Goal: Information Seeking & Learning: Find specific fact

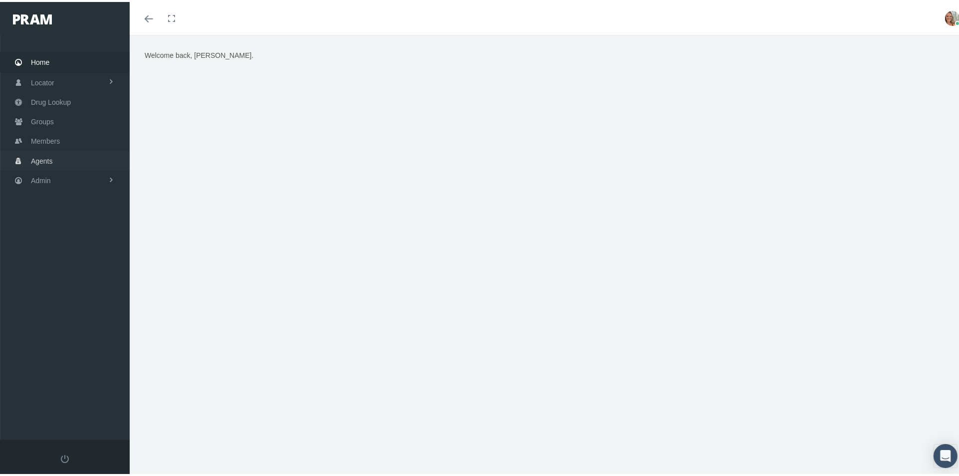
click at [61, 154] on link "Agents" at bounding box center [65, 158] width 130 height 19
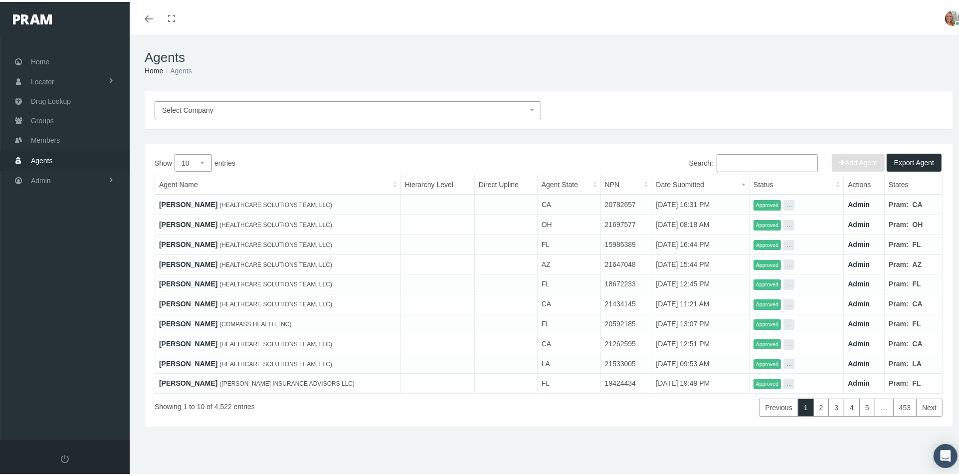
click at [727, 161] on input "Search:" at bounding box center [767, 161] width 101 height 18
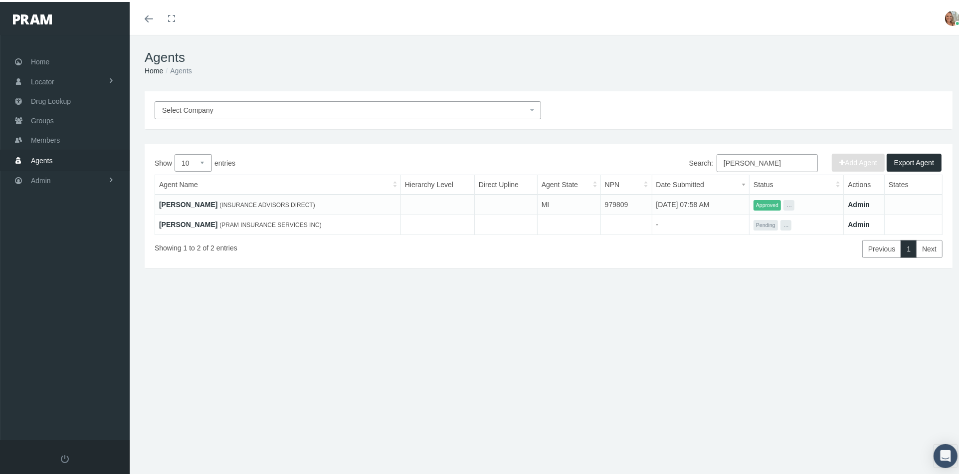
type input "Dan t"
click at [195, 223] on link "[PERSON_NAME]" at bounding box center [188, 222] width 58 height 8
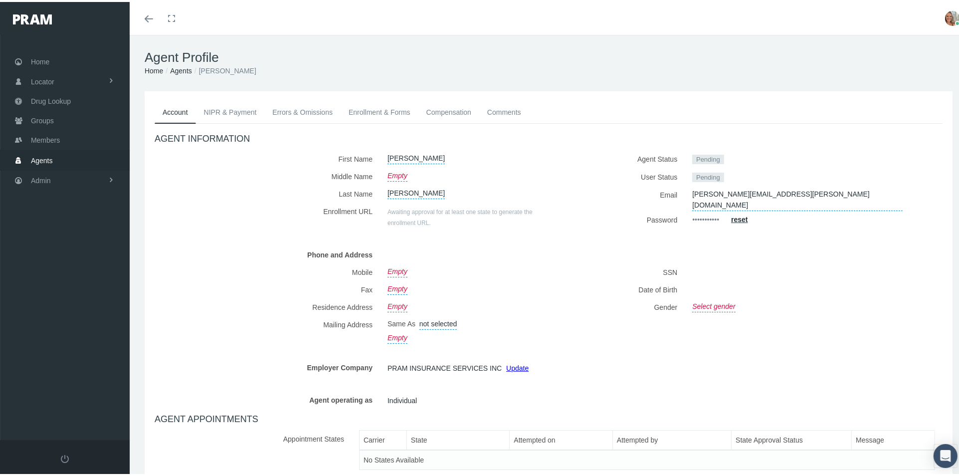
click at [235, 109] on link "NIPR & Payment" at bounding box center [230, 110] width 69 height 22
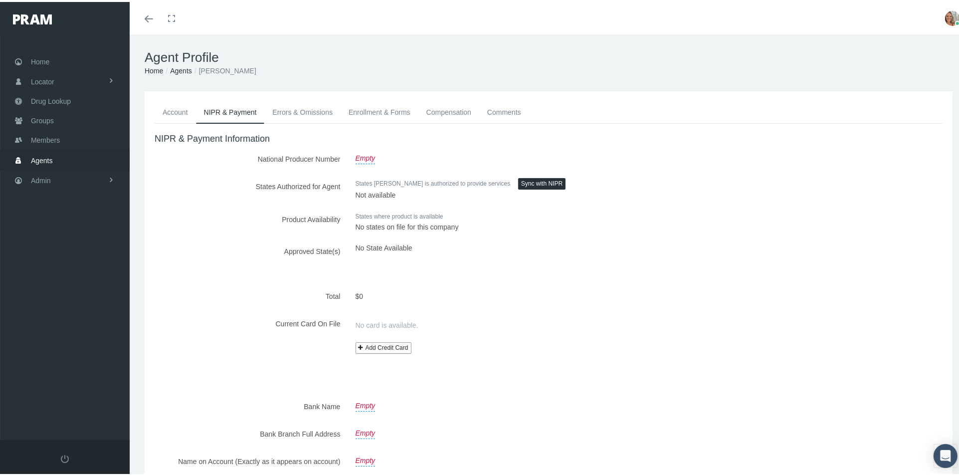
click at [293, 116] on link "Errors & Omissions" at bounding box center [302, 110] width 76 height 22
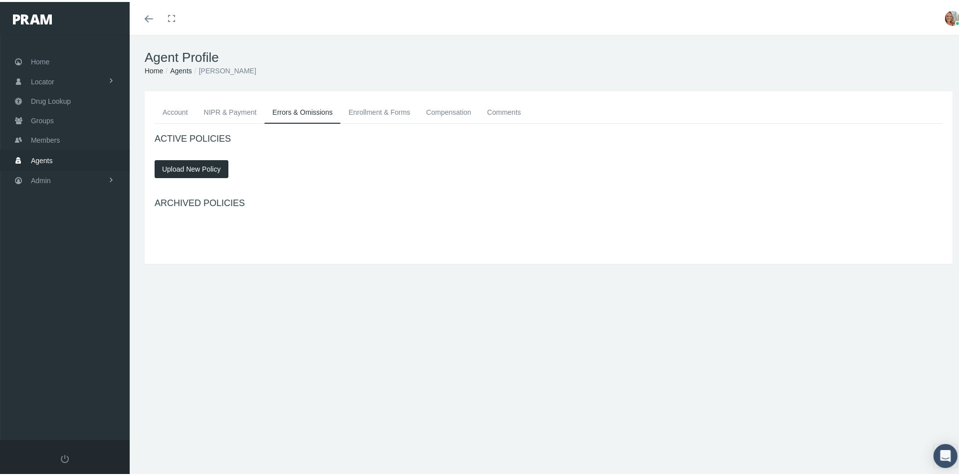
click at [383, 107] on link "Enrollment & Forms" at bounding box center [380, 110] width 78 height 22
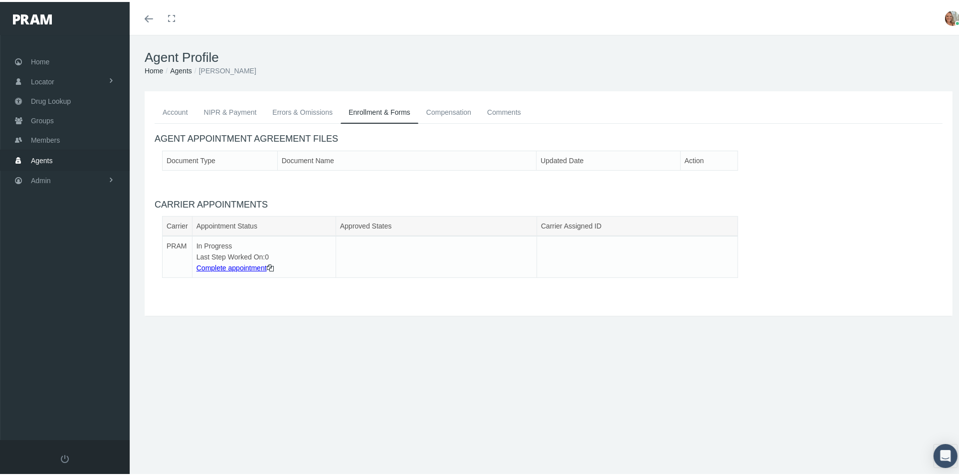
click at [440, 106] on link "Compensation" at bounding box center [448, 110] width 61 height 22
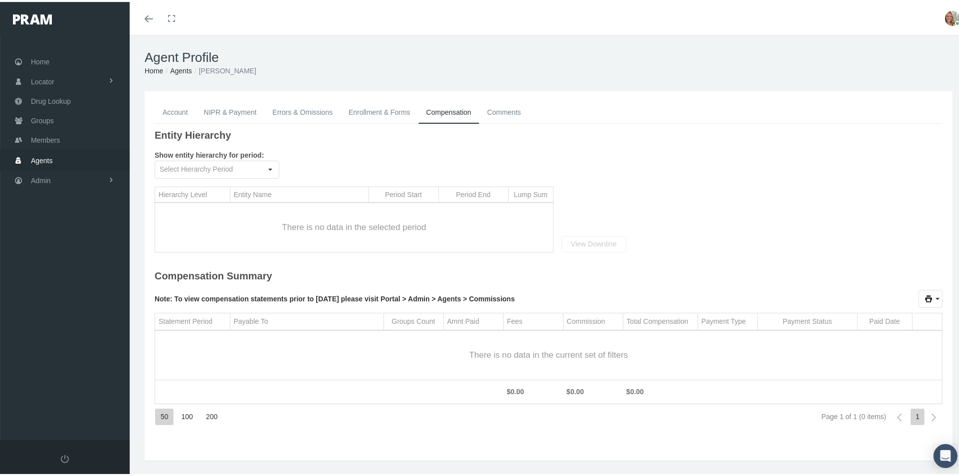
click at [495, 109] on link "Comments" at bounding box center [504, 110] width 50 height 22
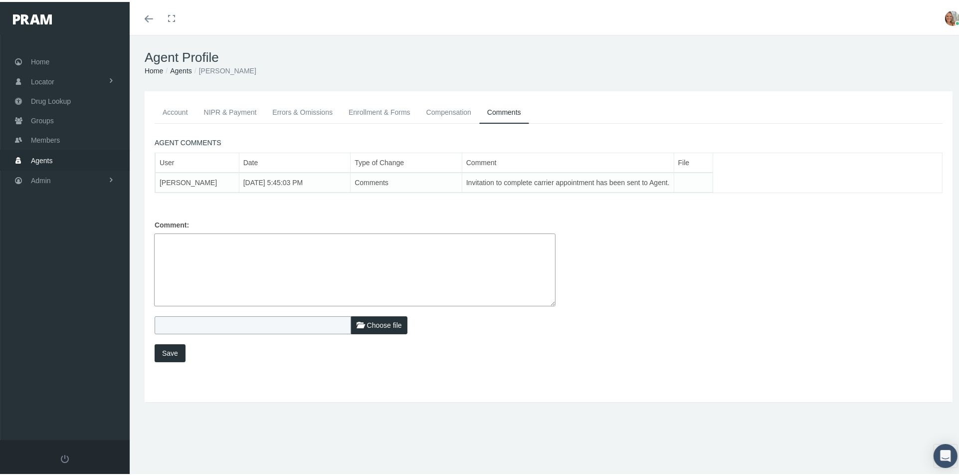
click at [164, 112] on link "Account" at bounding box center [175, 110] width 41 height 22
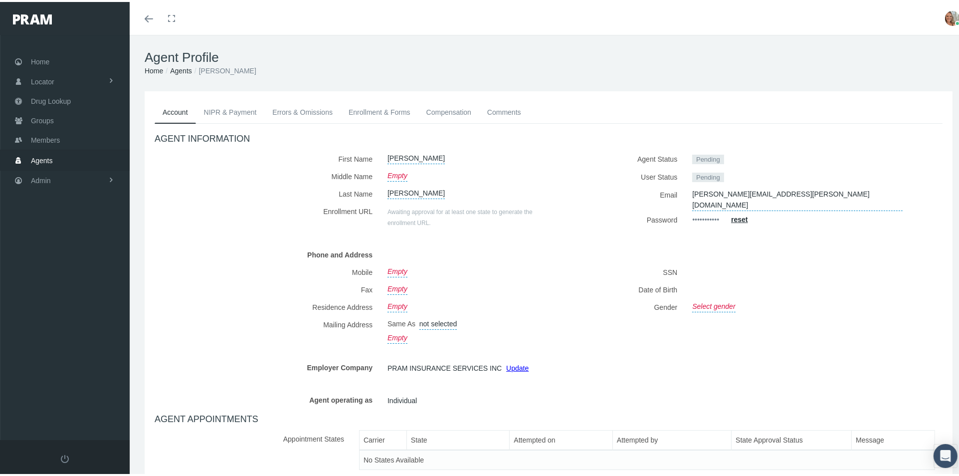
click at [148, 16] on span at bounding box center [149, 16] width 8 height 1
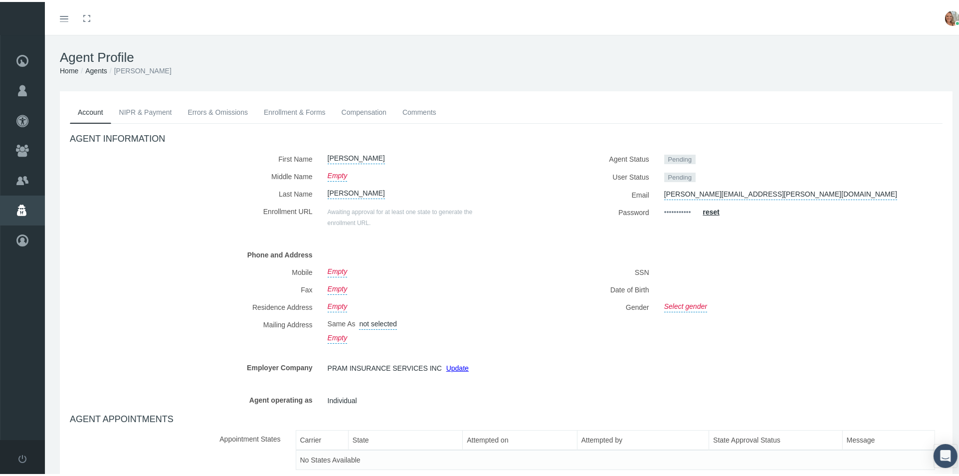
click at [667, 304] on link "Select gender" at bounding box center [685, 303] width 43 height 14
select select "M"
click at [775, 306] on icon "submit" at bounding box center [778, 304] width 6 height 6
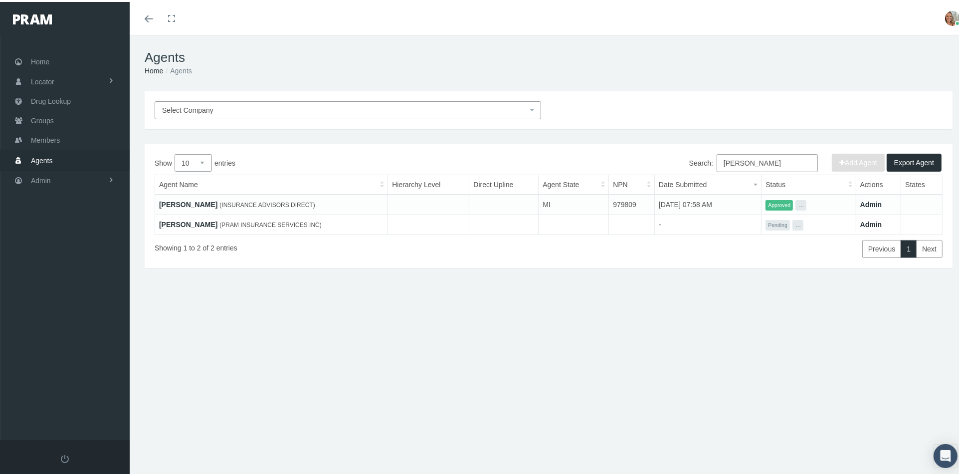
click at [741, 162] on input "Dan t" at bounding box center [767, 161] width 101 height 18
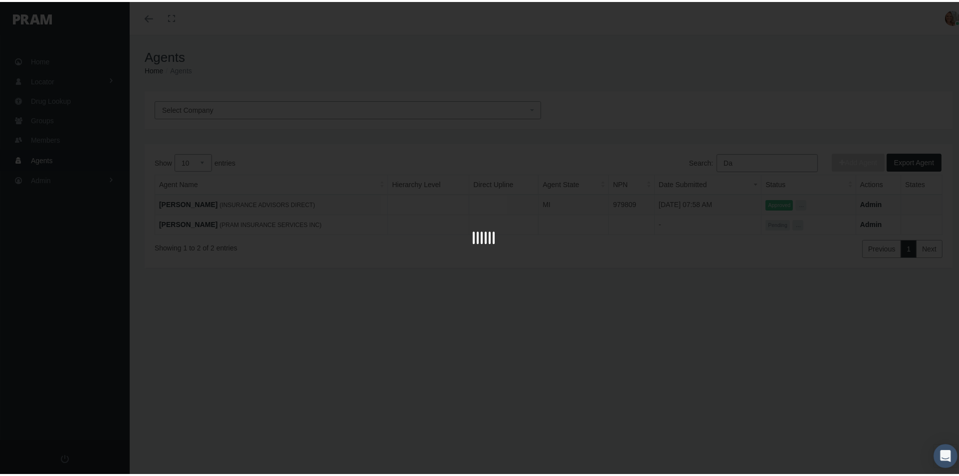
type input "D"
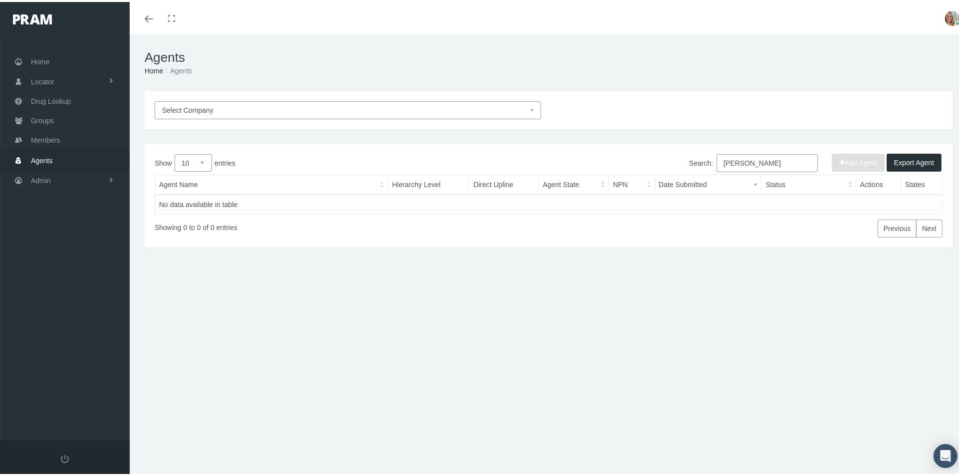
type input "doug gein"
click at [71, 137] on link "Members" at bounding box center [65, 137] width 130 height 19
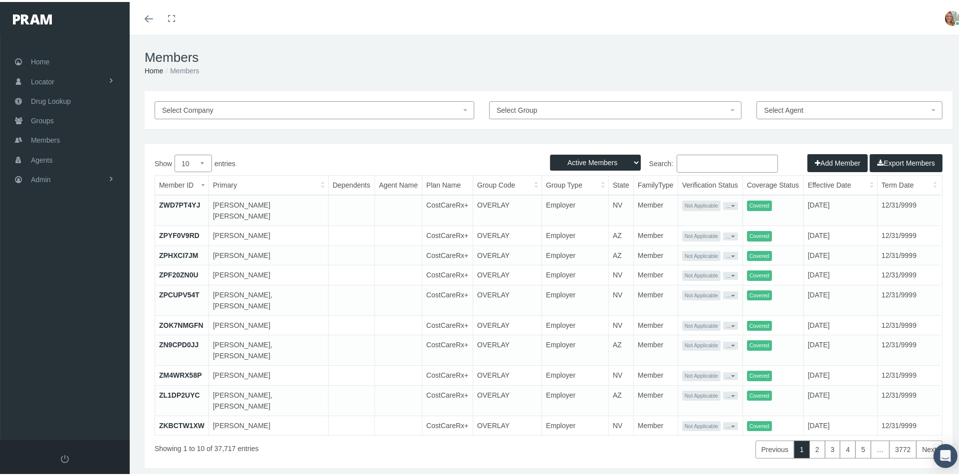
click at [707, 164] on input "Search:" at bounding box center [727, 162] width 101 height 18
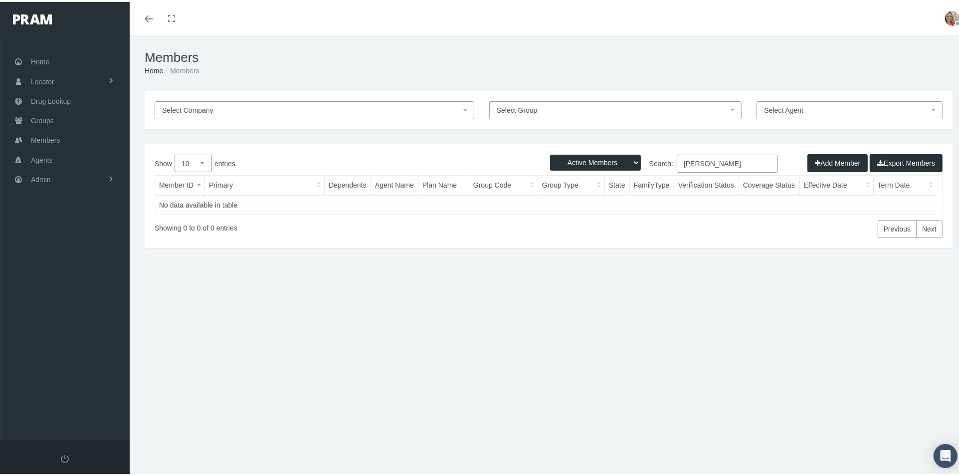
type input "[PERSON_NAME]"
click at [604, 158] on select "Active Members Terminated Members Active & Terminated" at bounding box center [595, 161] width 91 height 16
select select "2"
click at [550, 153] on select "Active Members Terminated Members Active & Terminated" at bounding box center [595, 161] width 91 height 16
drag, startPoint x: 741, startPoint y: 158, endPoint x: 607, endPoint y: 176, distance: 134.8
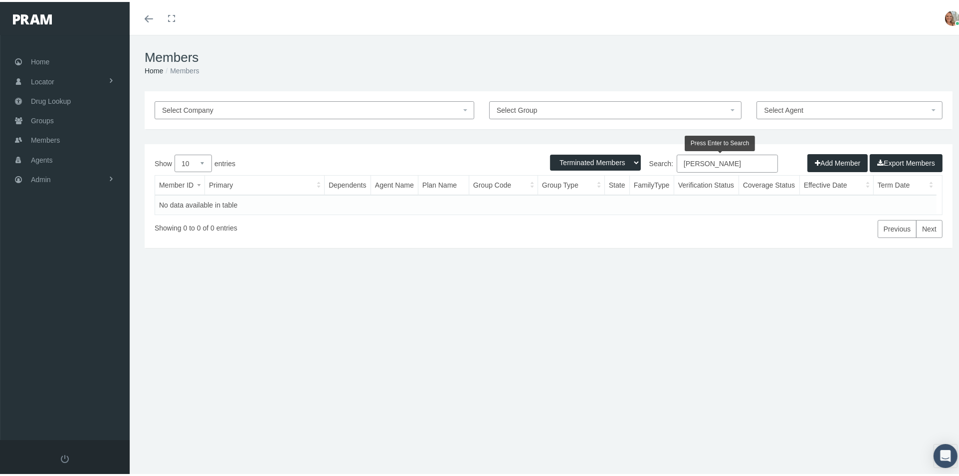
click at [607, 176] on div "Show 10 25 50 100 entries Search: [PERSON_NAME] Member ID Primary Dependents Ag…" at bounding box center [549, 194] width 788 height 83
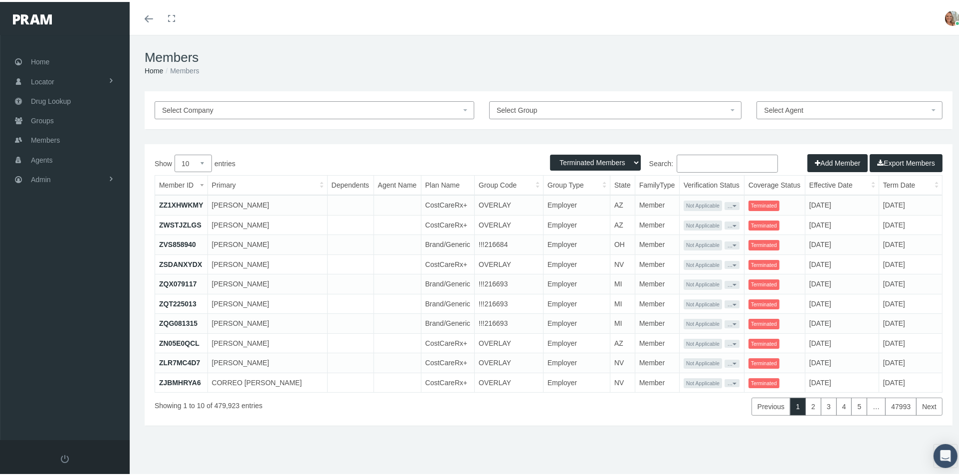
click at [689, 165] on input "Search:" at bounding box center [727, 162] width 101 height 18
paste input "[PERSON_NAME] <[PERSON_NAME][EMAIL_ADDRESS][PERSON_NAME][DOMAIN_NAME]>"
type input "[PERSON_NAME][EMAIL_ADDRESS][PERSON_NAME][DOMAIN_NAME]"
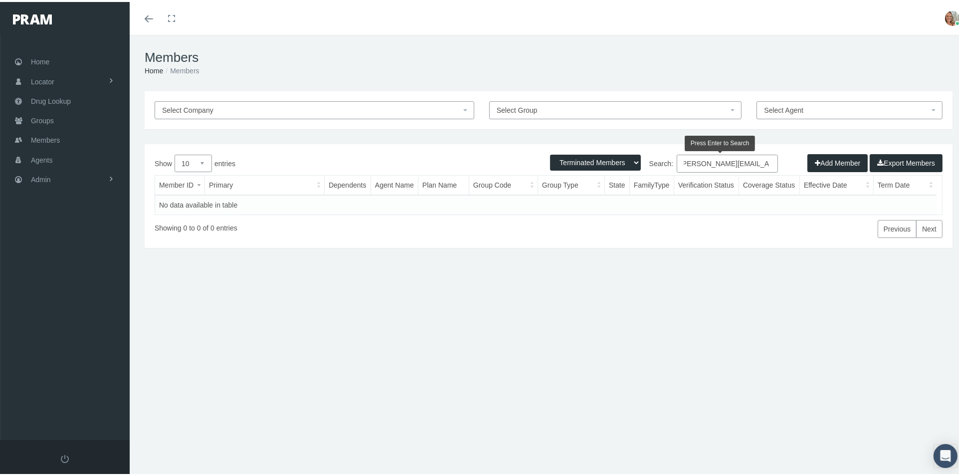
scroll to position [0, 0]
drag, startPoint x: 761, startPoint y: 165, endPoint x: 598, endPoint y: 179, distance: 163.2
click at [598, 179] on div "Show 10 25 50 100 entries Search: [PERSON_NAME][EMAIL_ADDRESS][PERSON_NAME][DOM…" at bounding box center [549, 194] width 788 height 83
click at [677, 163] on input "[PERSON_NAME]" at bounding box center [727, 162] width 101 height 18
type input "[PERSON_NAME]"
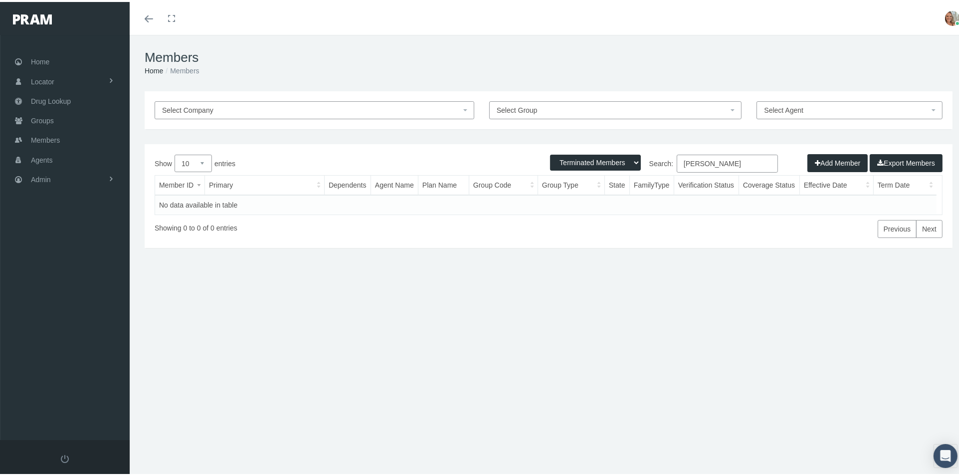
click at [628, 159] on select "Active Members Terminated Members Active & Terminated" at bounding box center [595, 161] width 91 height 16
select select "3"
click at [550, 153] on select "Active Members Terminated Members Active & Terminated" at bounding box center [595, 161] width 91 height 16
click at [742, 440] on div "Members Home Members Select Company Select Group Select Agent Loading... Active…" at bounding box center [549, 260] width 838 height 454
